Goal: Task Accomplishment & Management: Use online tool/utility

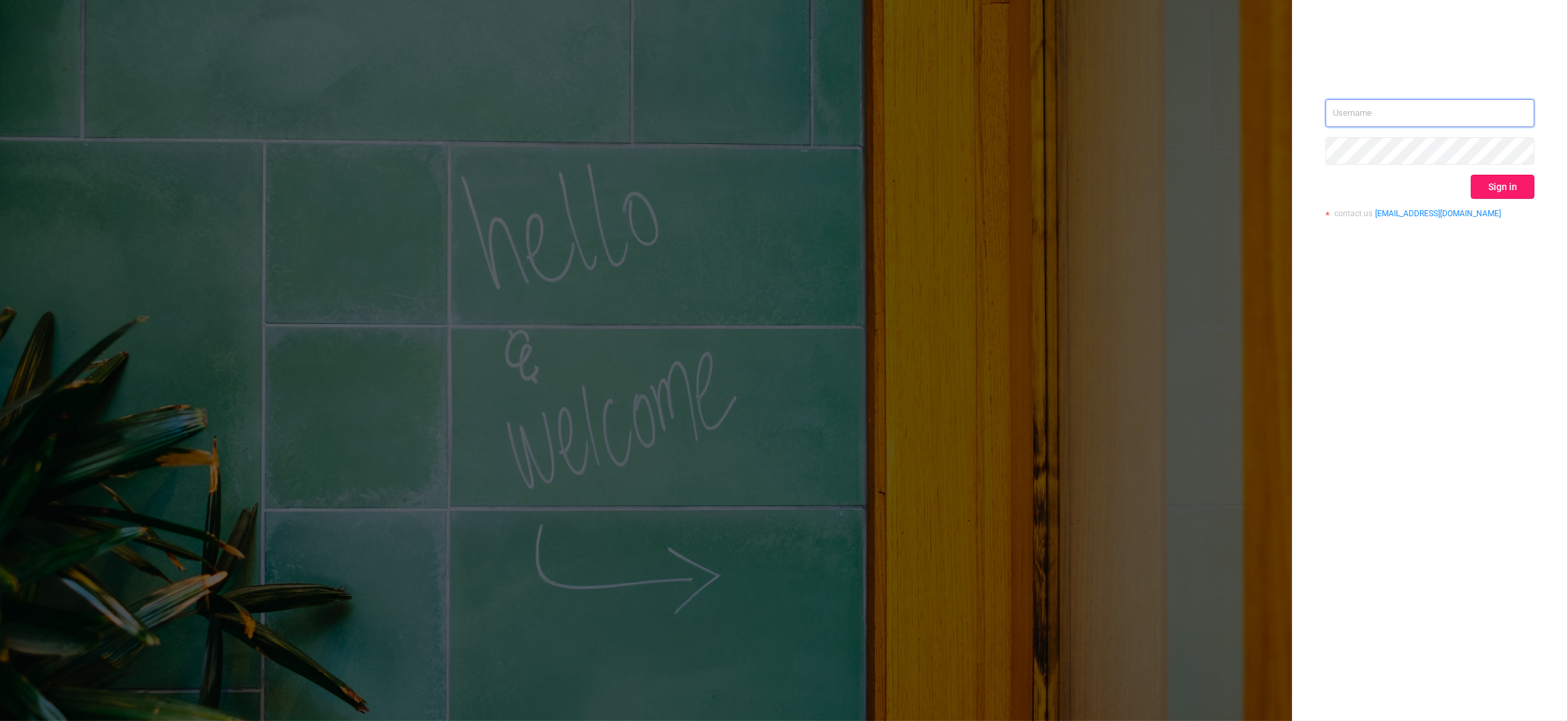
type input "[PERSON_NAME][EMAIL_ADDRESS][DOMAIN_NAME]"
click at [1511, 176] on button "Sign in" at bounding box center [1502, 186] width 64 height 24
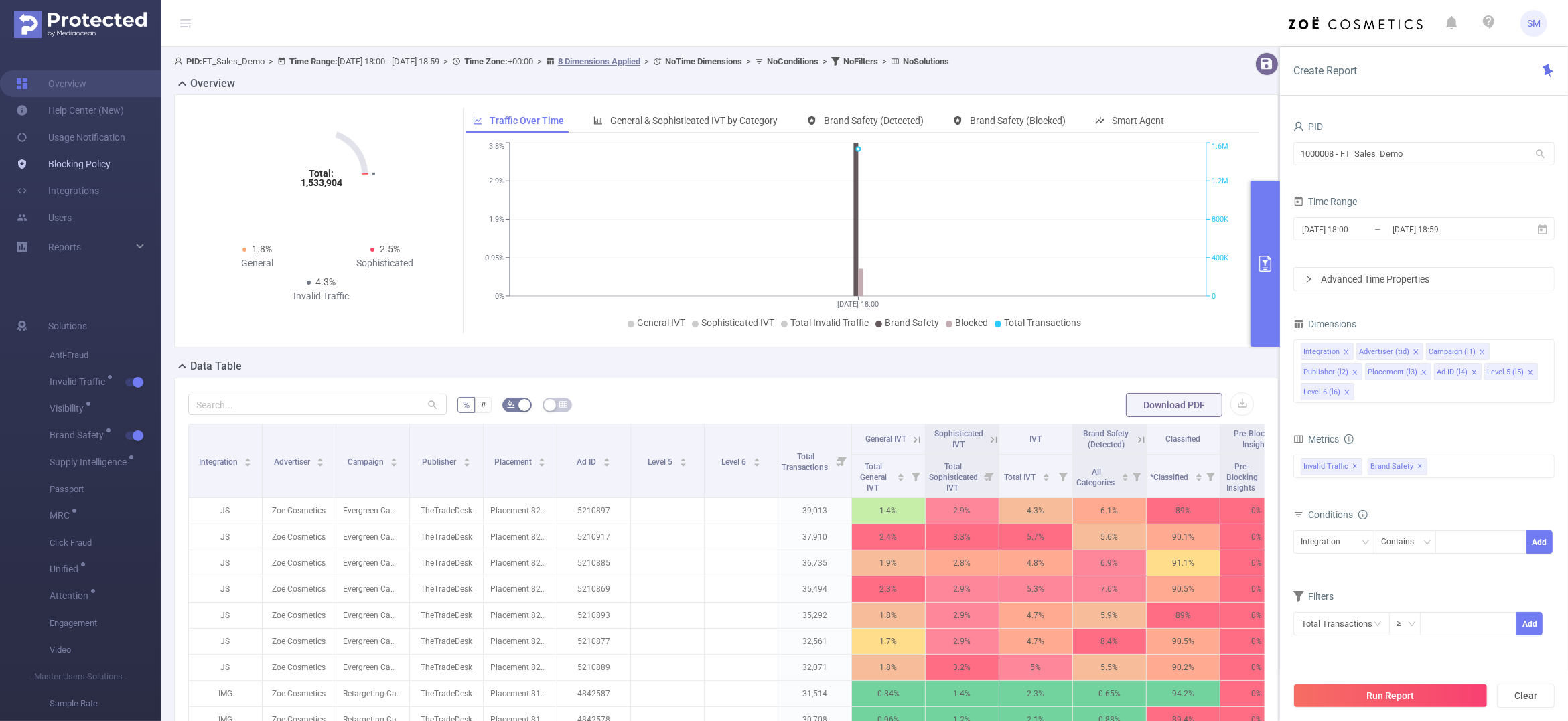
click at [88, 158] on link "Blocking Policy" at bounding box center [63, 163] width 94 height 27
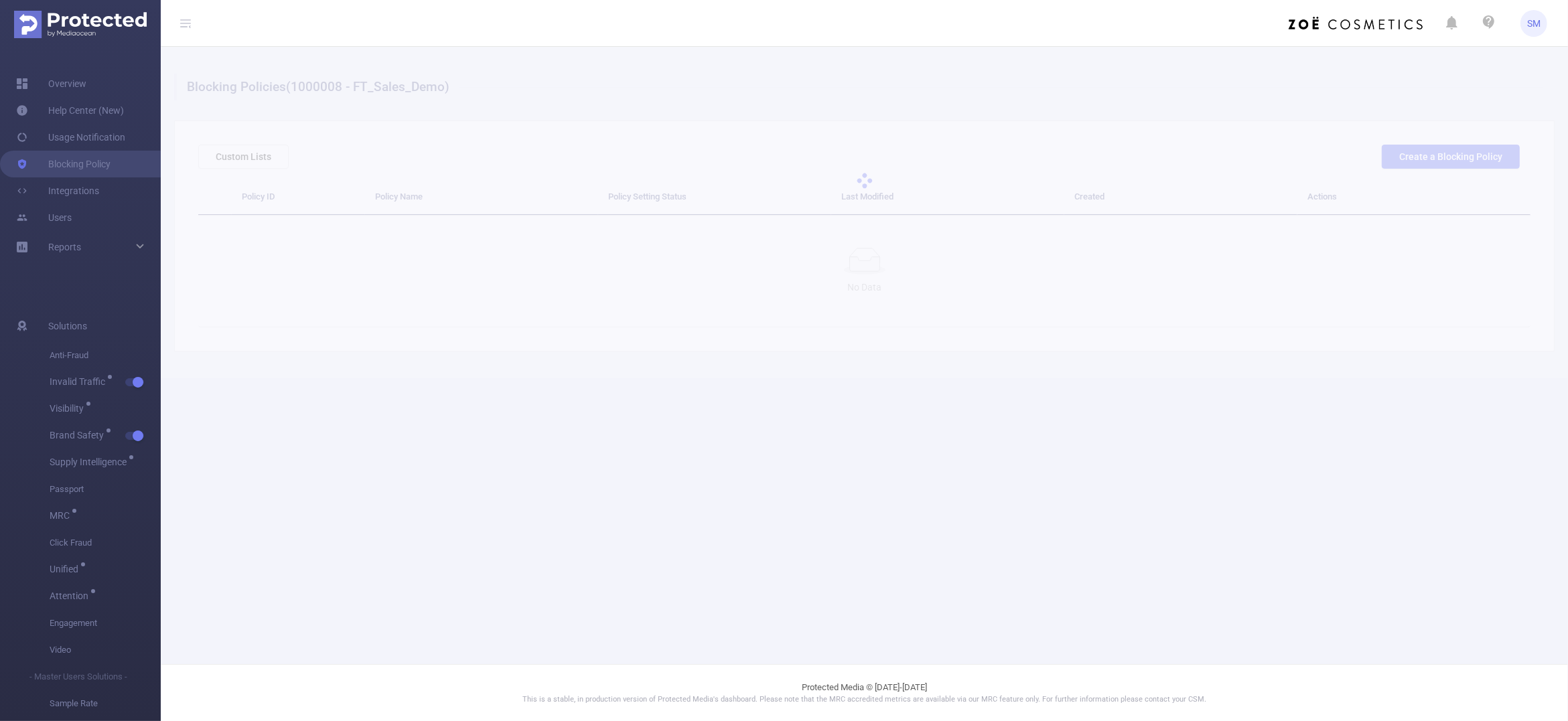
click at [1488, 160] on div at bounding box center [864, 181] width 1407 height 268
click at [1453, 155] on div at bounding box center [864, 181] width 1407 height 268
click at [1429, 155] on div at bounding box center [864, 181] width 1407 height 268
click at [1449, 156] on div at bounding box center [864, 181] width 1407 height 268
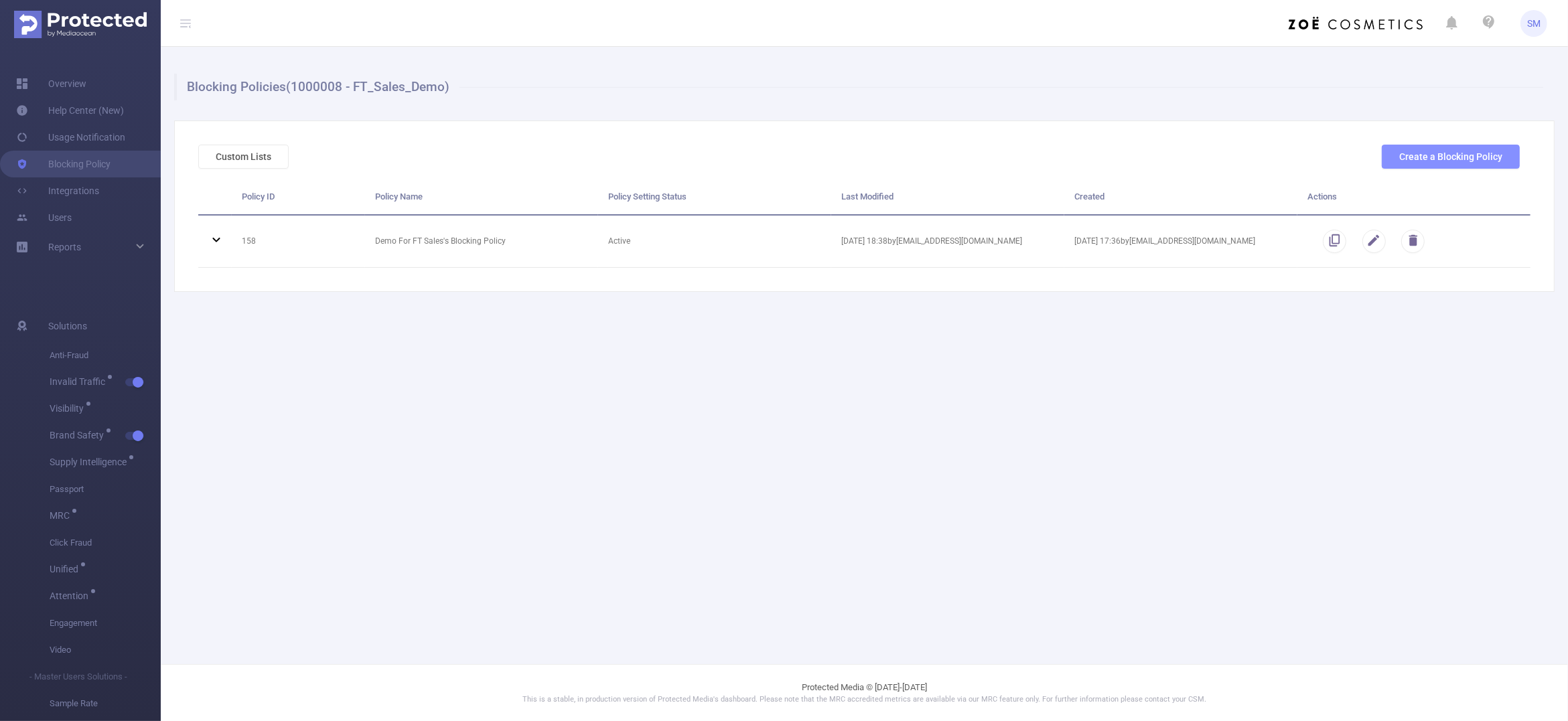
click at [1453, 155] on button "Create a Blocking Policy" at bounding box center [1451, 157] width 138 height 24
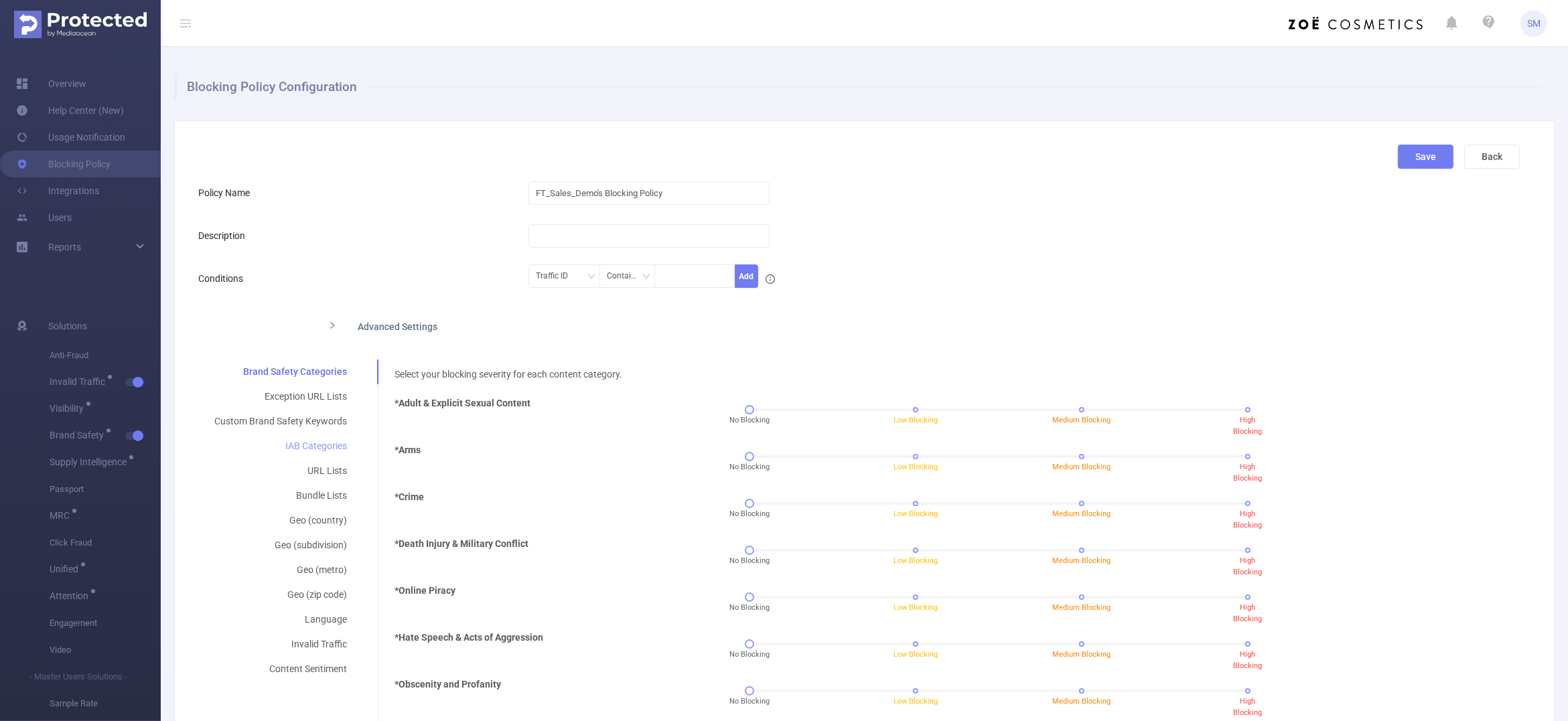
click at [308, 440] on div "IAB Categories" at bounding box center [281, 446] width 164 height 25
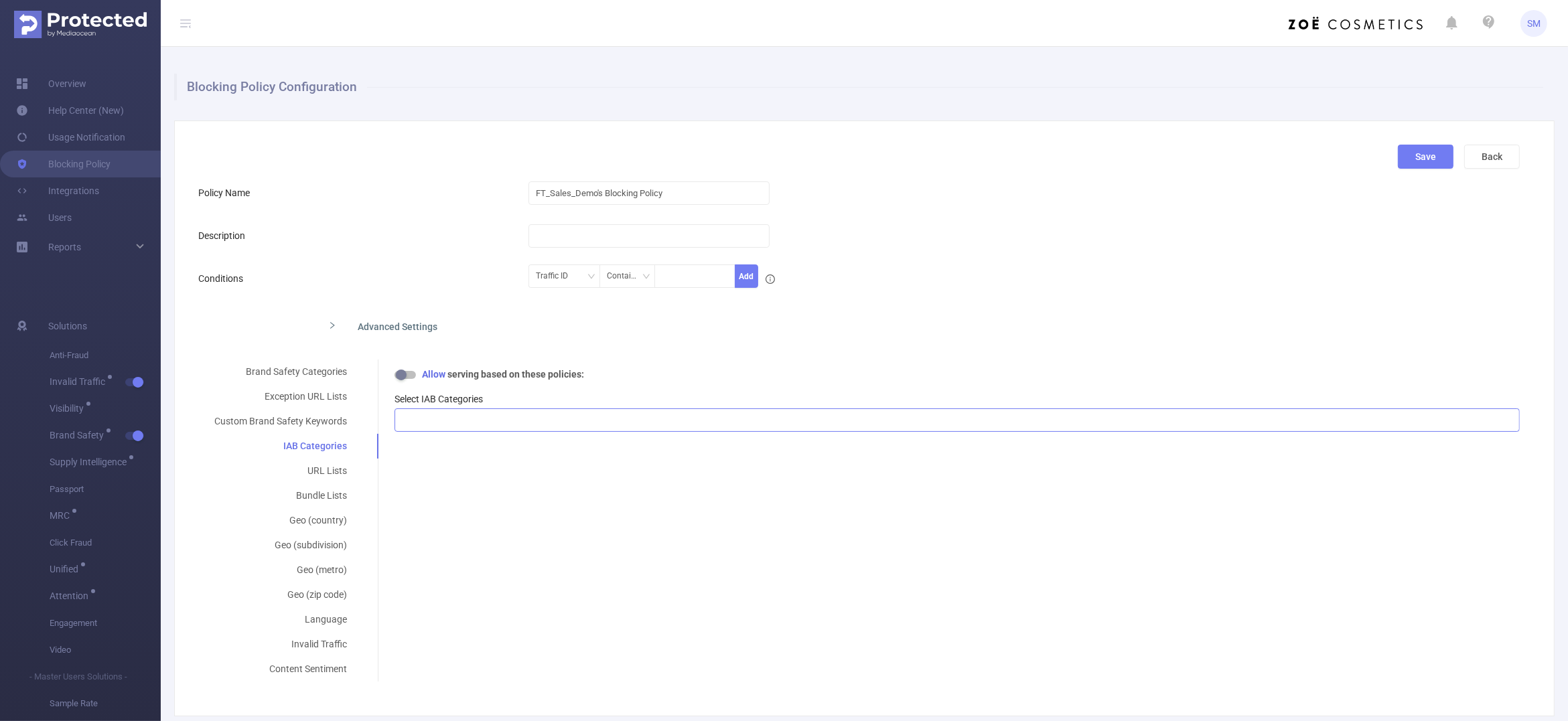
click at [669, 424] on div at bounding box center [957, 420] width 1111 height 22
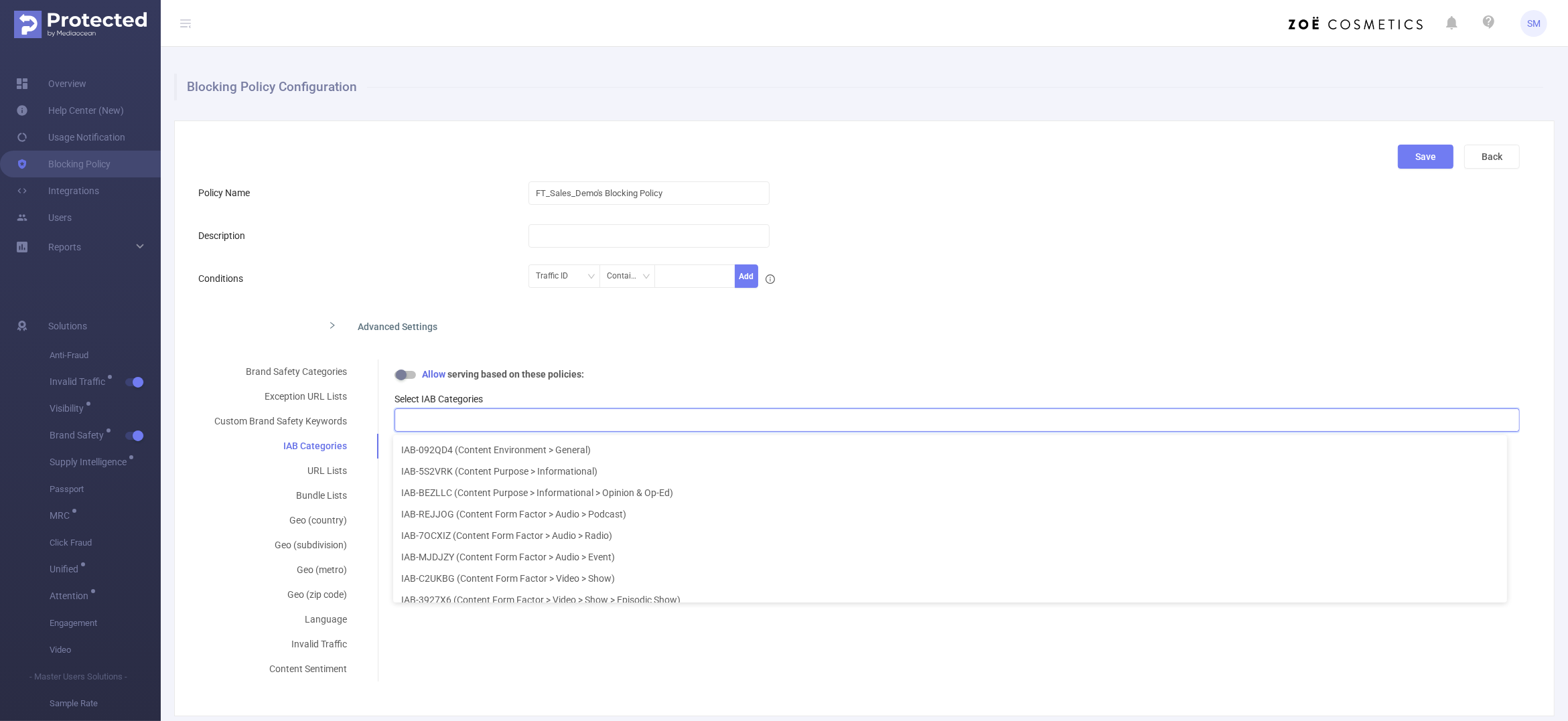
scroll to position [15909, 0]
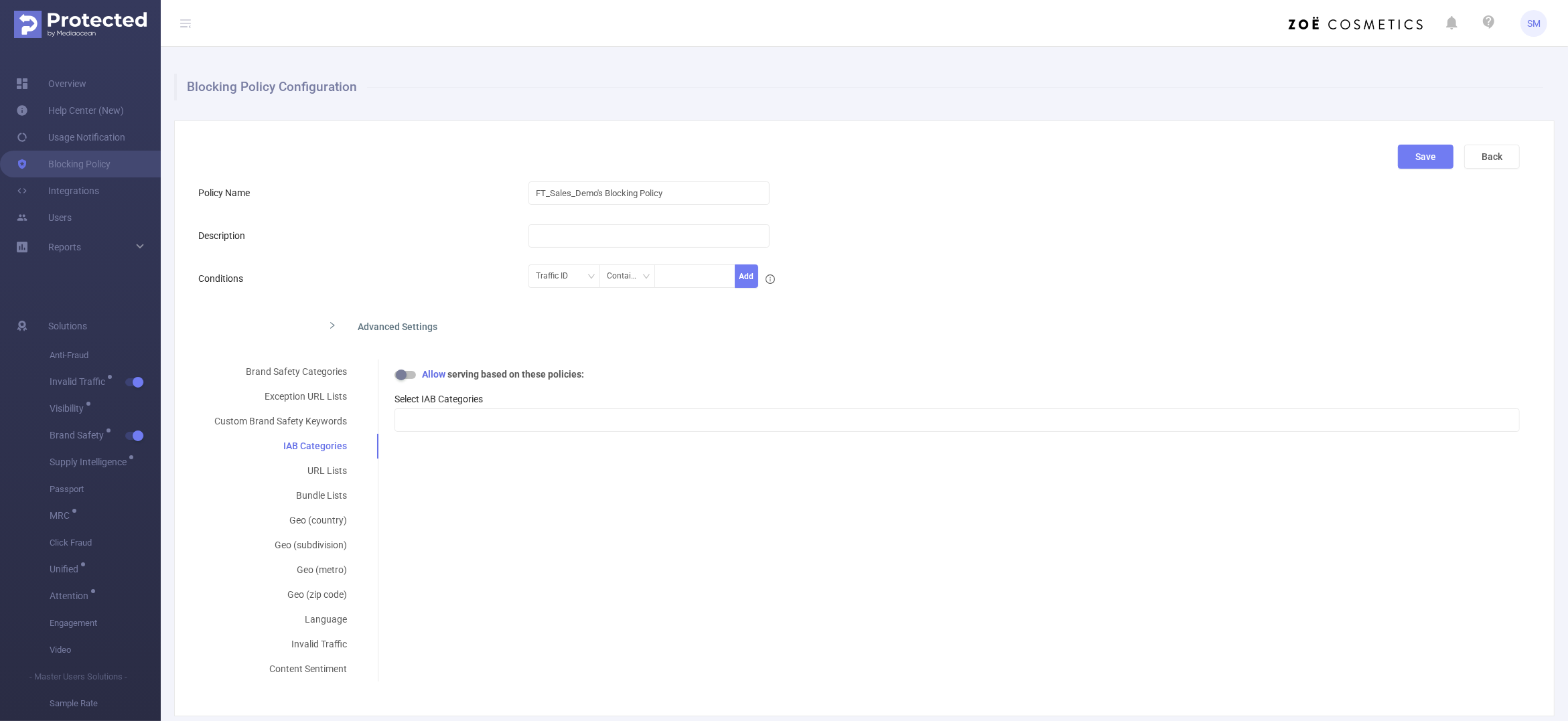
click at [706, 611] on div "Brand Safety Categories Exception URL Lists Custom Brand Safety Keywords IAB Ca…" at bounding box center [859, 521] width 1321 height 322
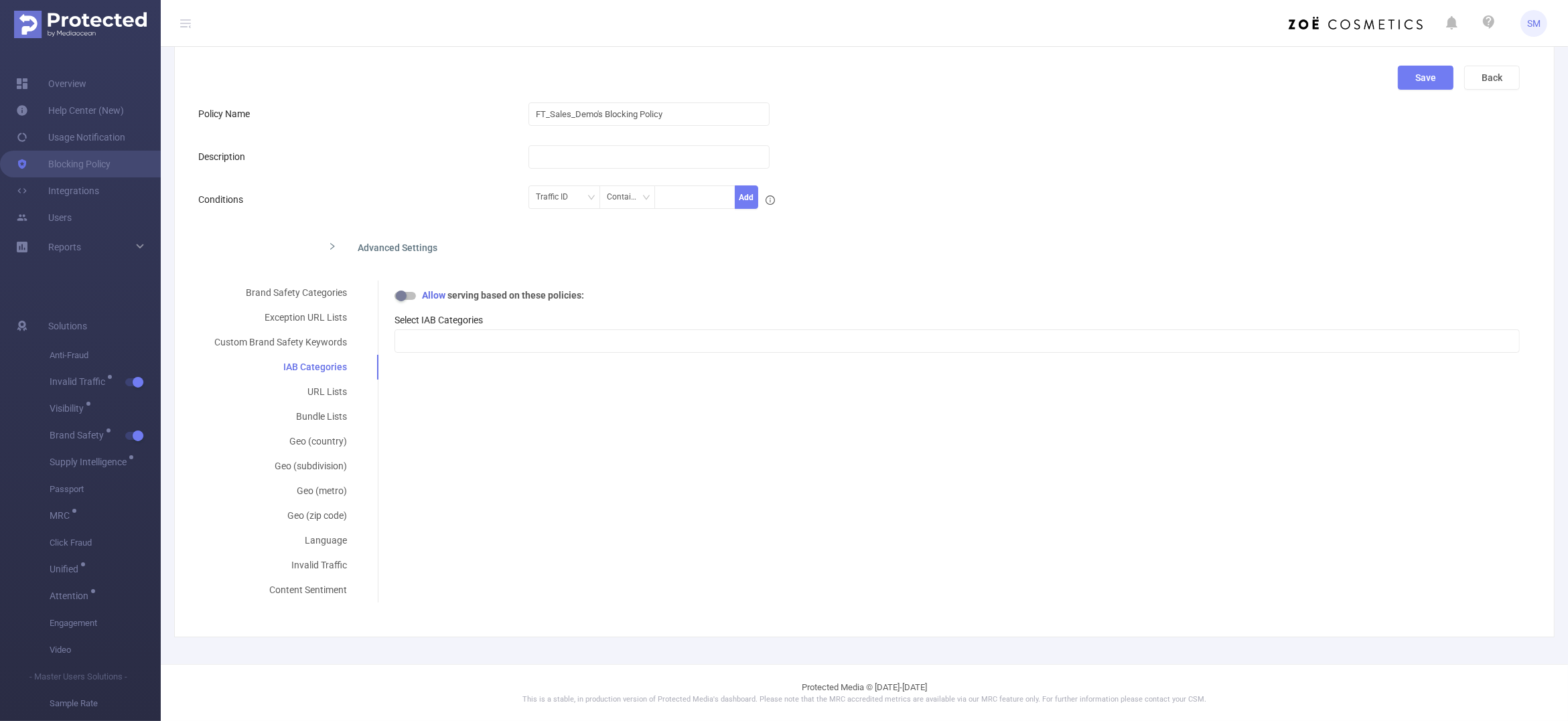
scroll to position [0, 0]
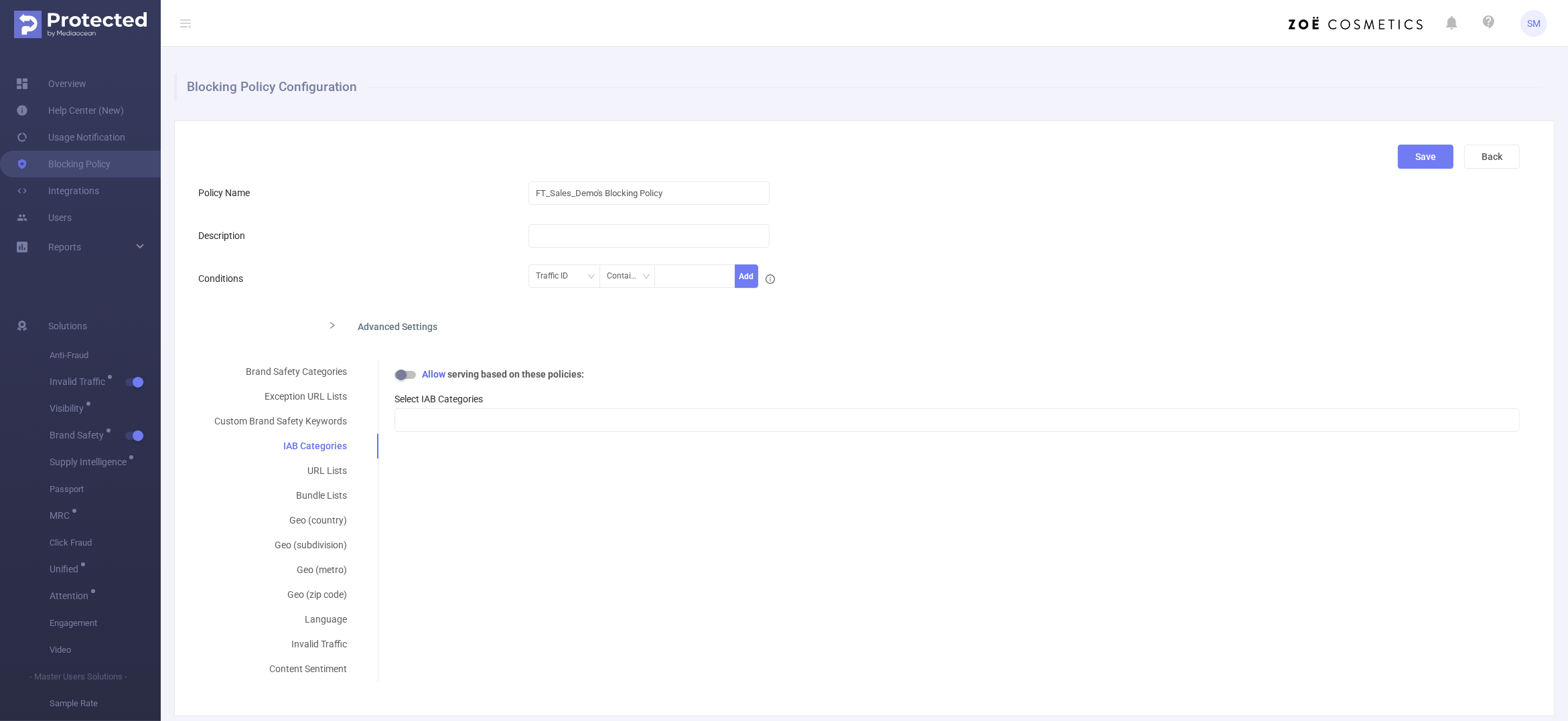
click at [1012, 318] on div "Advanced Settings" at bounding box center [714, 325] width 793 height 28
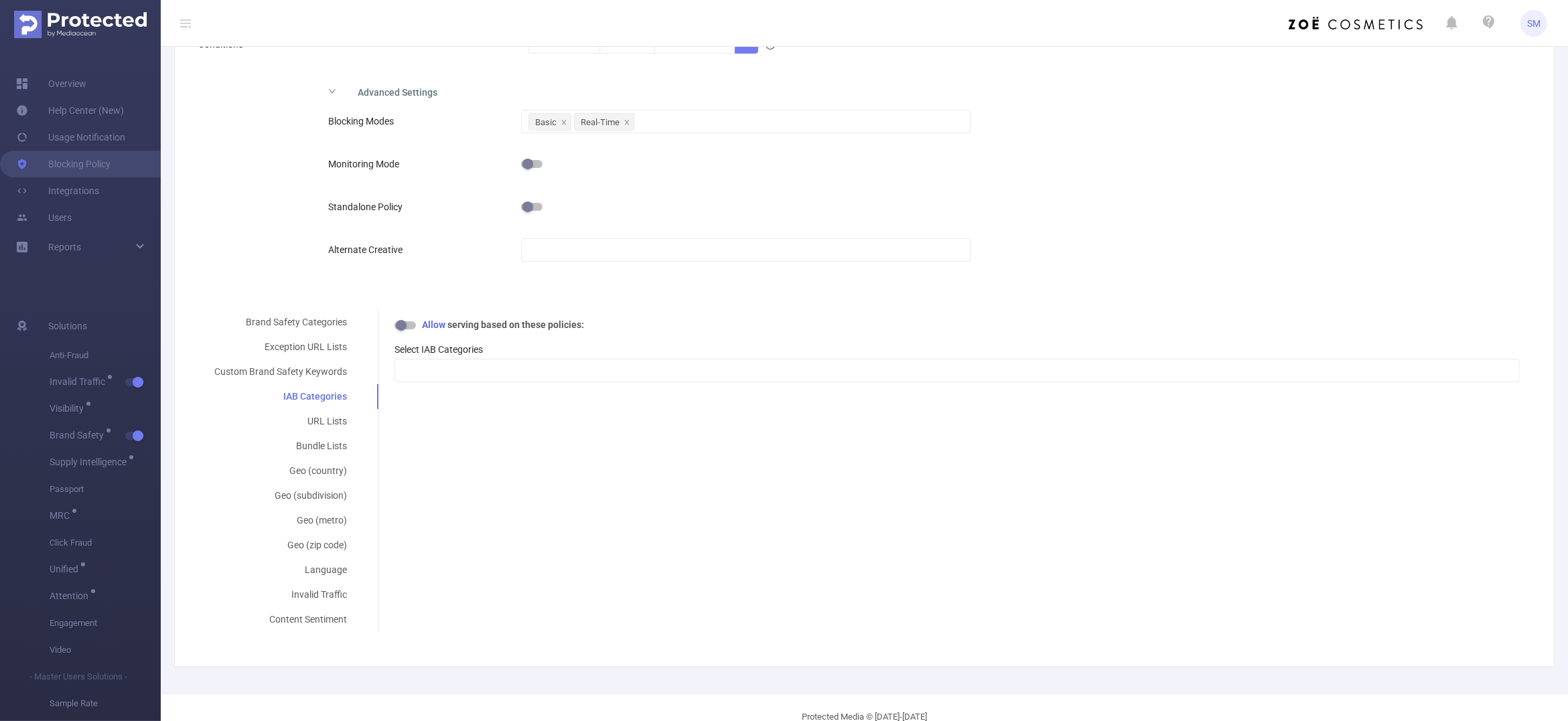
scroll to position [263, 0]
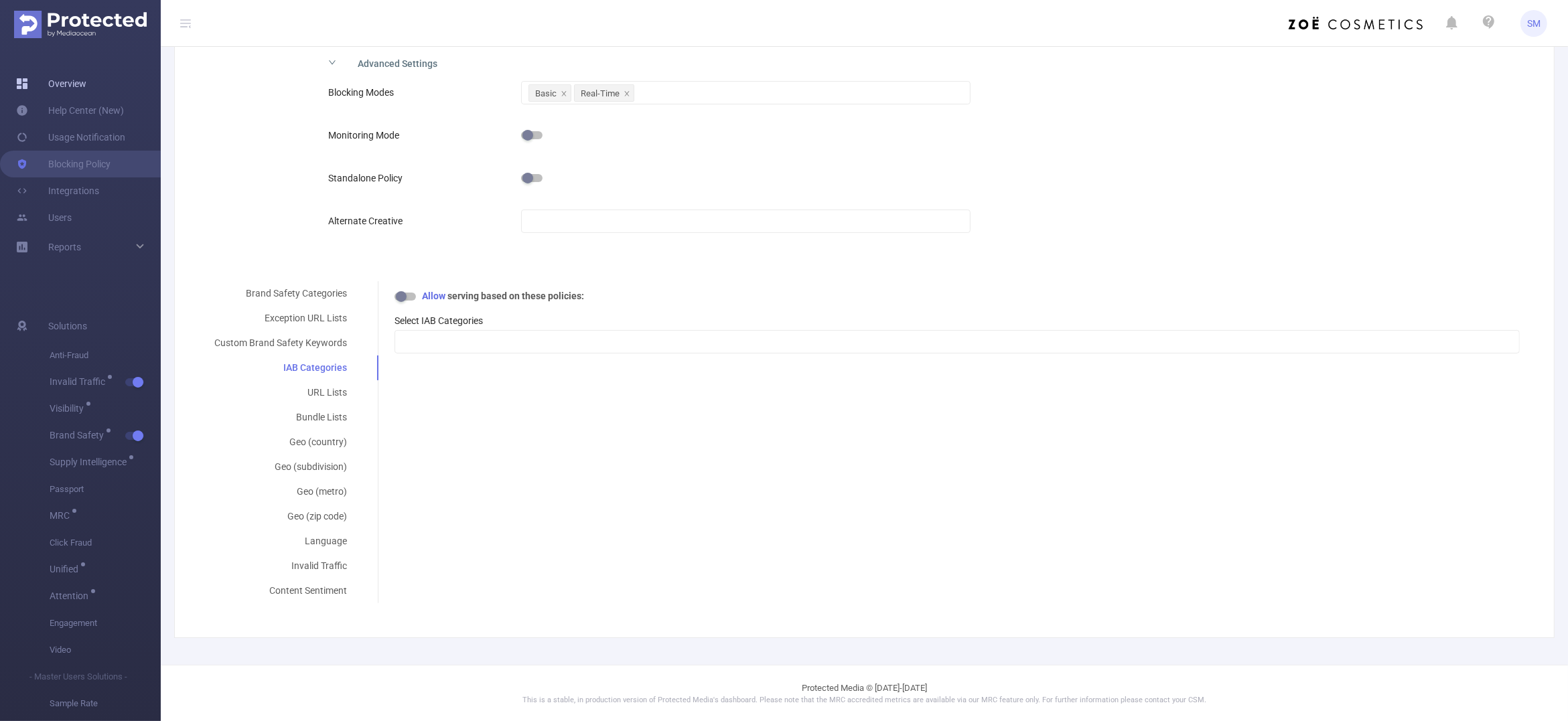
click at [61, 84] on link "Overview" at bounding box center [51, 83] width 70 height 27
